Goal: Find specific page/section

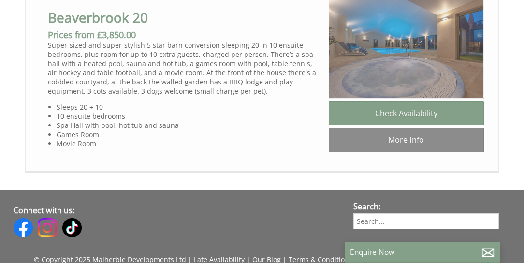
scroll to position [630, 0]
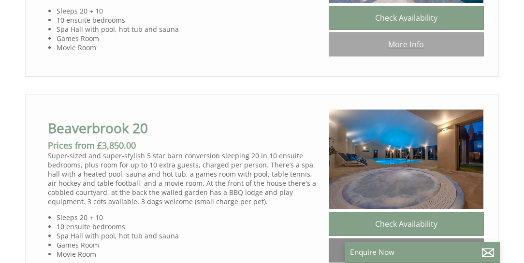
click at [394, 48] on link "More Info" at bounding box center [405, 44] width 155 height 24
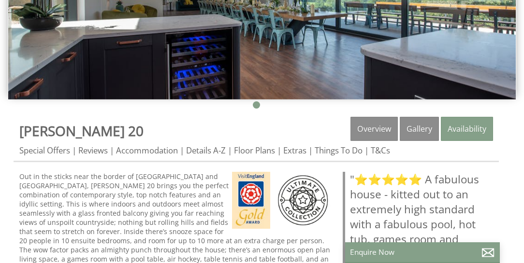
scroll to position [331, 0]
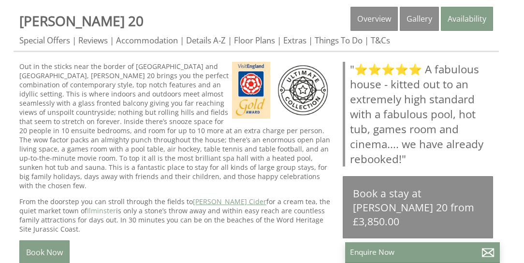
click at [216, 197] on link "[PERSON_NAME] Cider" at bounding box center [229, 201] width 73 height 9
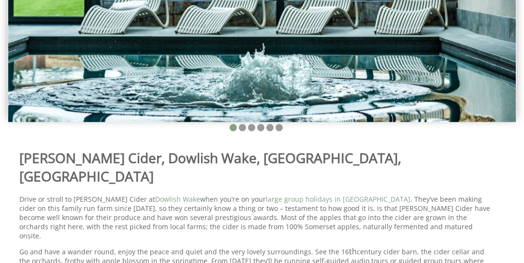
scroll to position [303, 0]
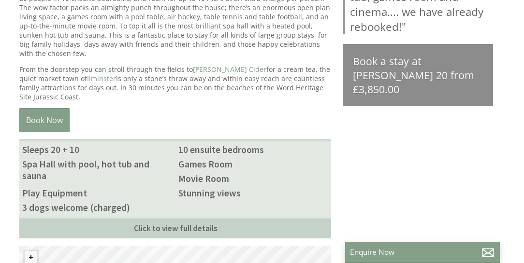
scroll to position [469, 0]
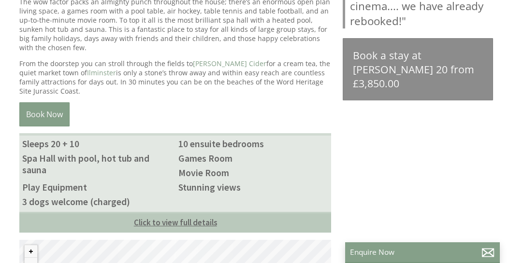
click at [199, 212] on link "Click to view full details" at bounding box center [175, 222] width 312 height 21
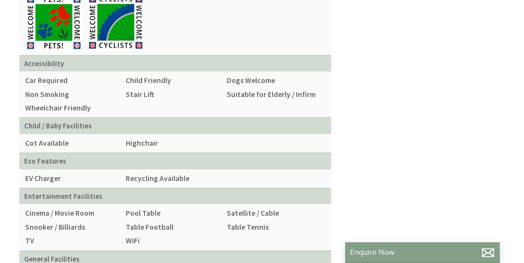
scroll to position [717, 0]
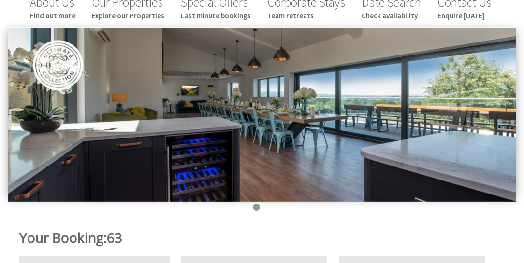
scroll to position [34, 0]
